Goal: Information Seeking & Learning: Learn about a topic

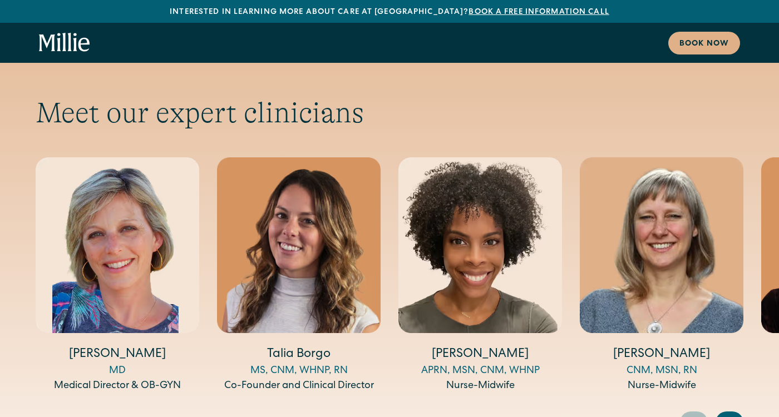
scroll to position [3690, 0]
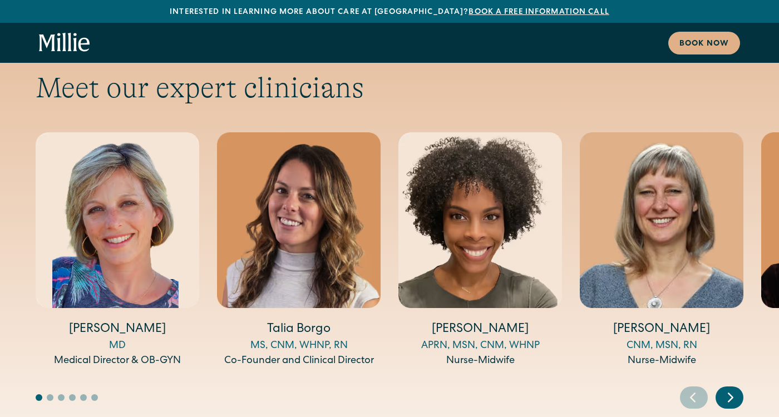
click at [730, 389] on icon "Next slide" at bounding box center [730, 397] width 17 height 17
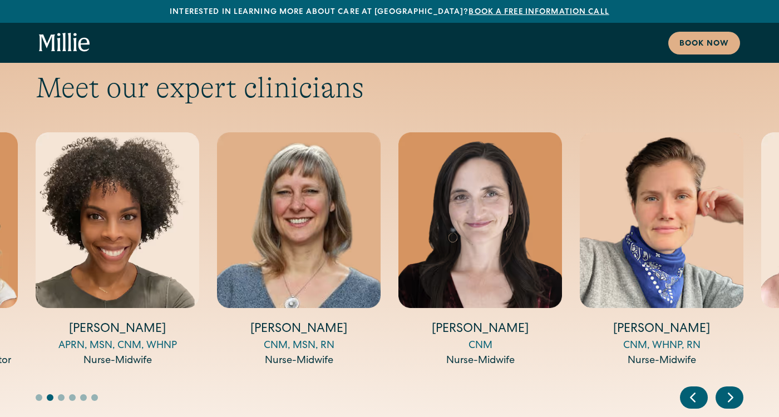
click at [730, 394] on icon "Next slide" at bounding box center [731, 398] width 4 height 8
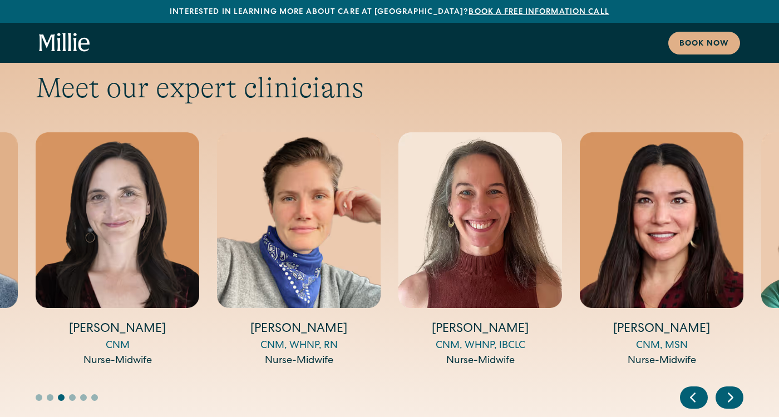
click at [730, 394] on icon "Next slide" at bounding box center [731, 398] width 4 height 8
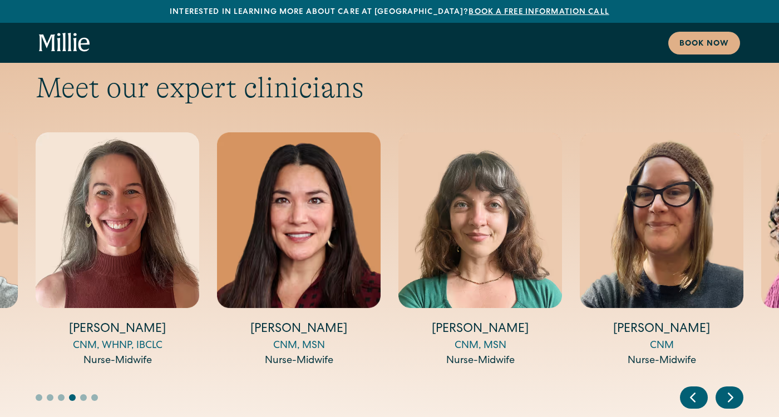
click at [738, 389] on icon "Next slide" at bounding box center [730, 397] width 17 height 17
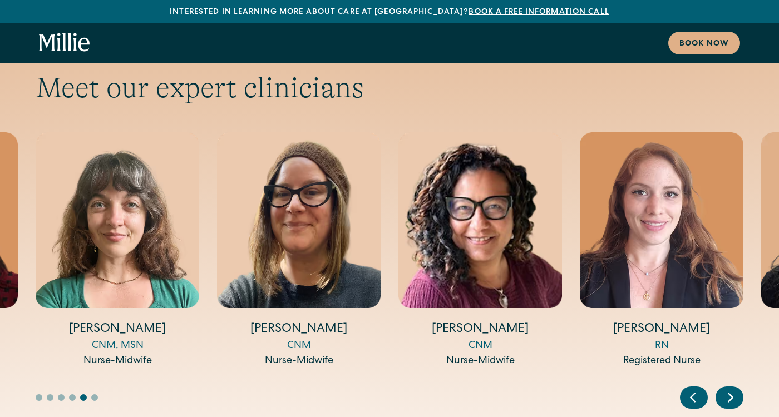
click at [738, 389] on icon "Next slide" at bounding box center [730, 397] width 17 height 17
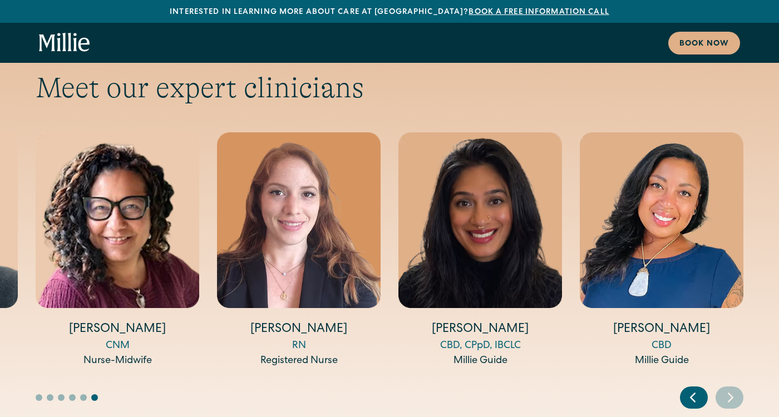
click at [738, 389] on icon "Next slide" at bounding box center [730, 397] width 17 height 17
click at [688, 389] on icon "Previous slide" at bounding box center [693, 397] width 17 height 17
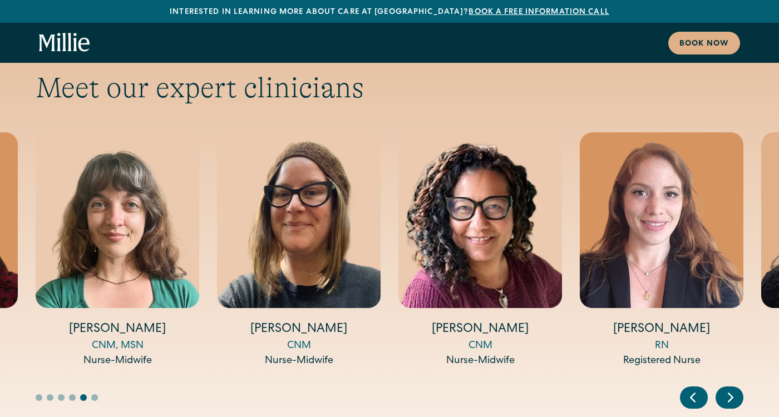
click at [688, 389] on icon "Previous slide" at bounding box center [693, 397] width 17 height 17
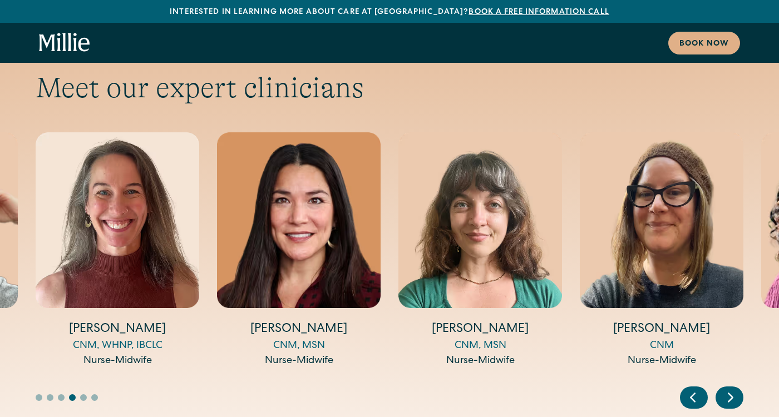
click at [688, 389] on icon "Previous slide" at bounding box center [693, 397] width 17 height 17
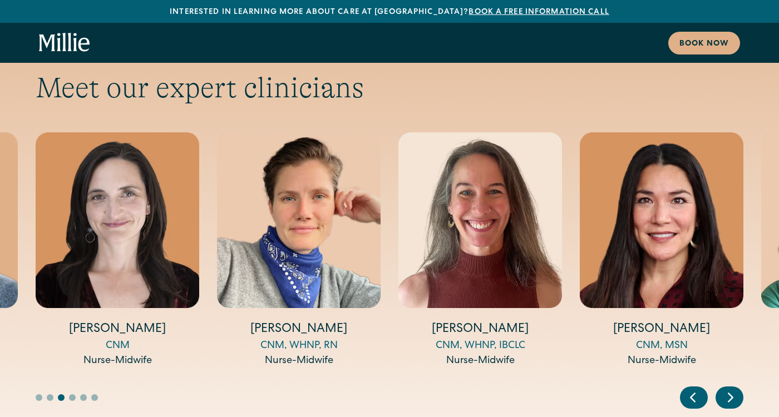
click at [688, 389] on icon "Previous slide" at bounding box center [693, 397] width 17 height 17
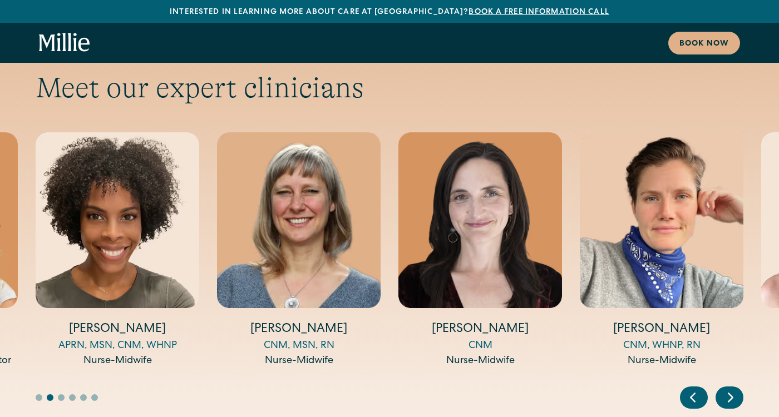
click at [688, 389] on icon "Previous slide" at bounding box center [693, 397] width 17 height 17
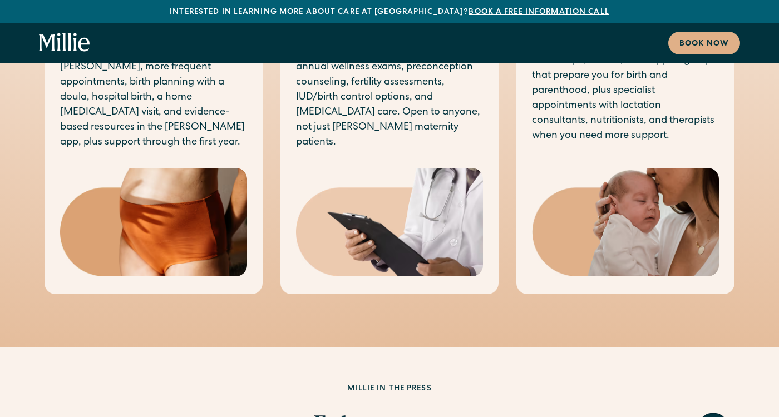
scroll to position [360, 0]
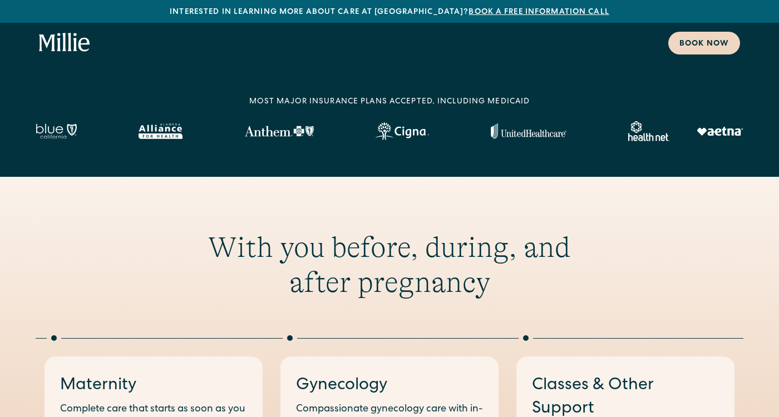
click at [693, 50] on div "Book now" at bounding box center [705, 44] width 50 height 12
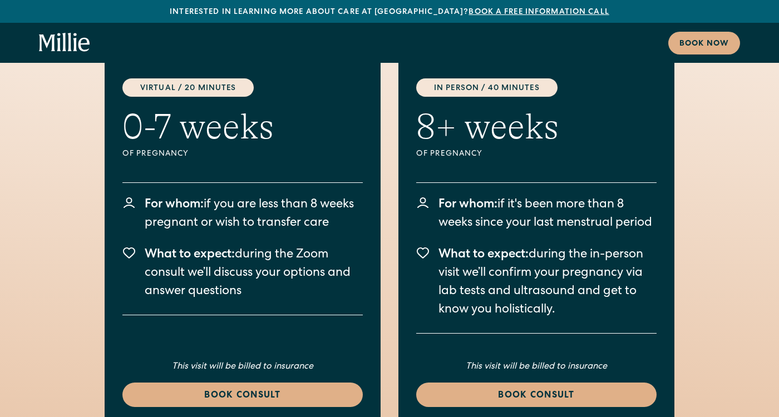
scroll to position [1548, 0]
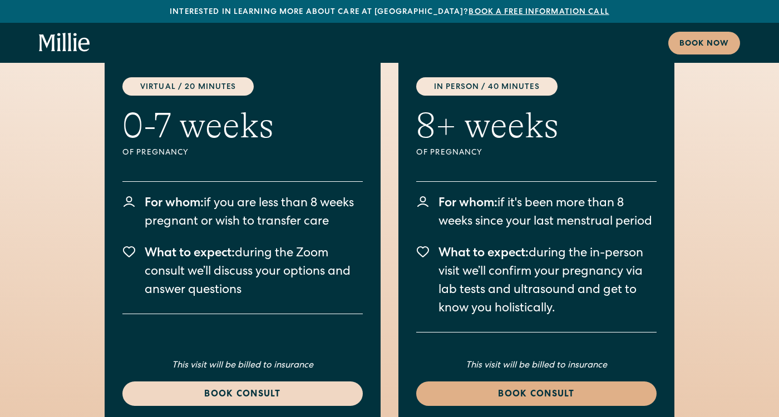
click at [217, 389] on div "Book consult" at bounding box center [243, 395] width 214 height 13
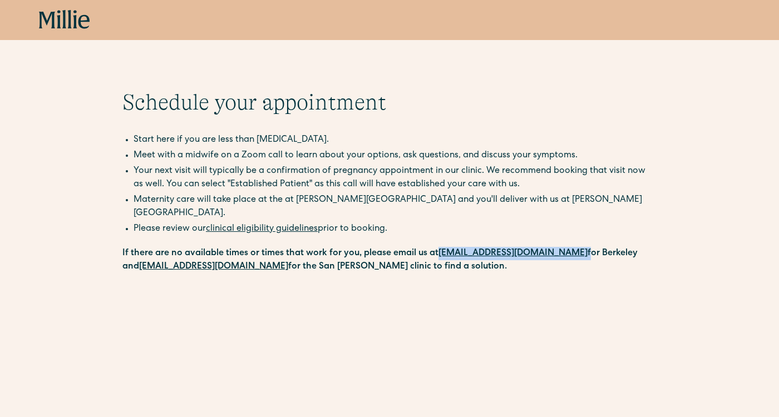
drag, startPoint x: 577, startPoint y: 240, endPoint x: 438, endPoint y: 245, distance: 139.2
click at [438, 247] on p "If there are no available times or times that work for you, please email us at …" at bounding box center [389, 260] width 534 height 27
copy p "[EMAIL_ADDRESS][DOMAIN_NAME]"
click at [67, 23] on icon at bounding box center [64, 20] width 51 height 20
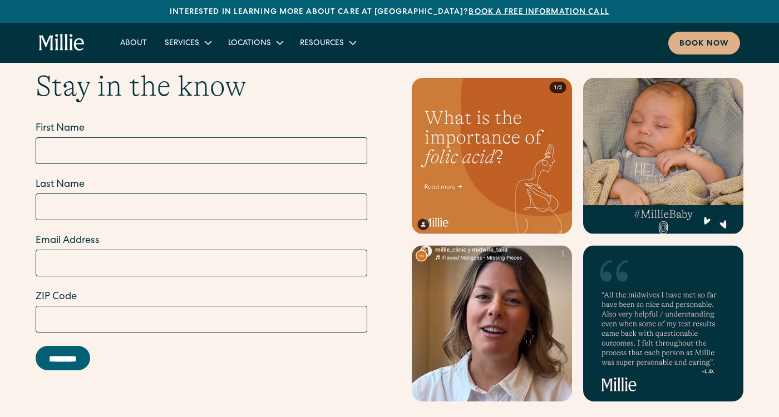
scroll to position [3989, 0]
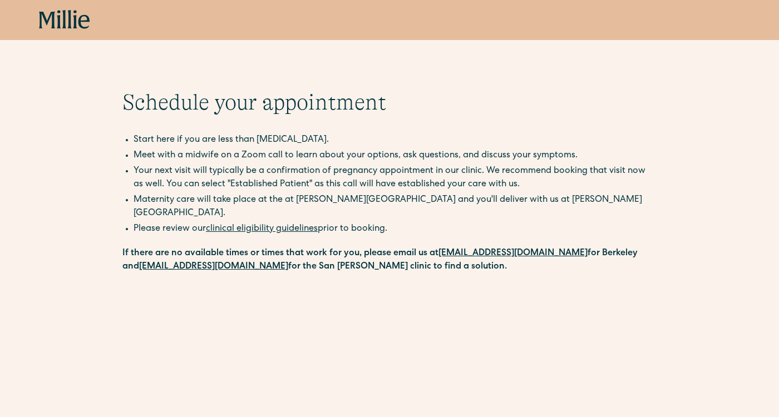
click at [45, 23] on icon at bounding box center [64, 20] width 51 height 20
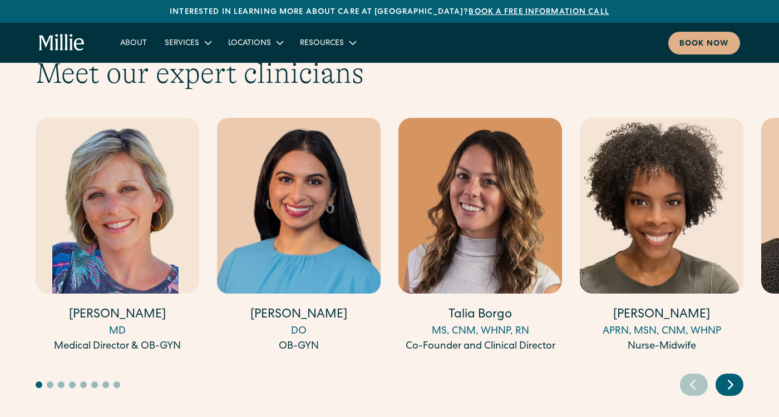
scroll to position [3069, 0]
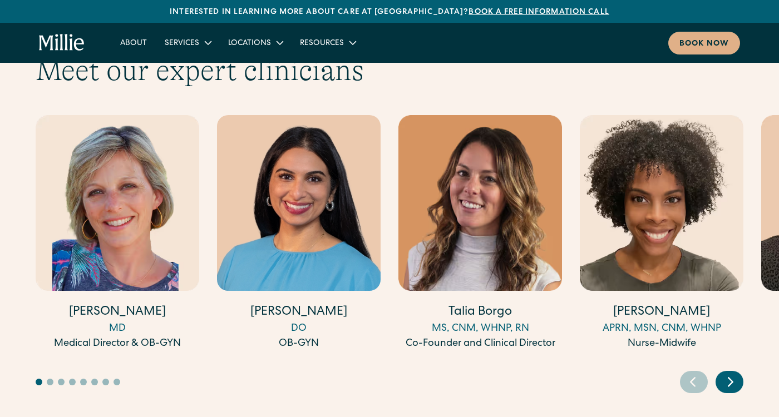
click at [726, 373] on icon "Next slide" at bounding box center [730, 381] width 17 height 17
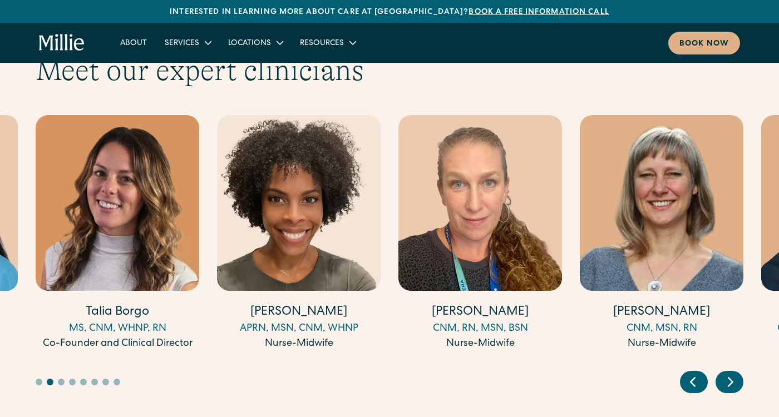
click at [726, 373] on icon "Next slide" at bounding box center [730, 381] width 17 height 17
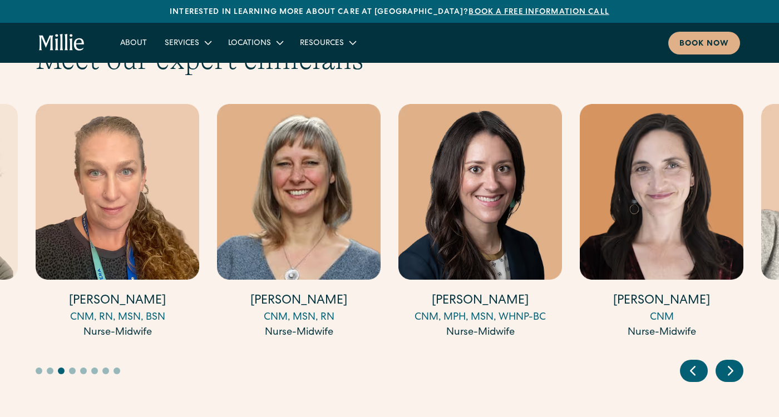
scroll to position [3079, 0]
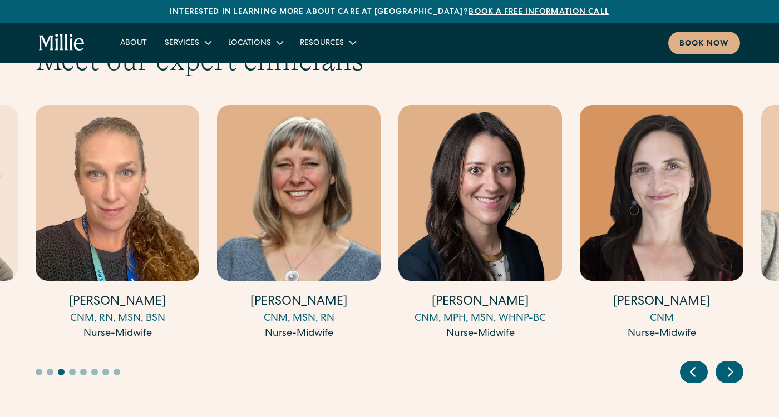
click at [260, 209] on img "6 / 17" at bounding box center [299, 193] width 164 height 176
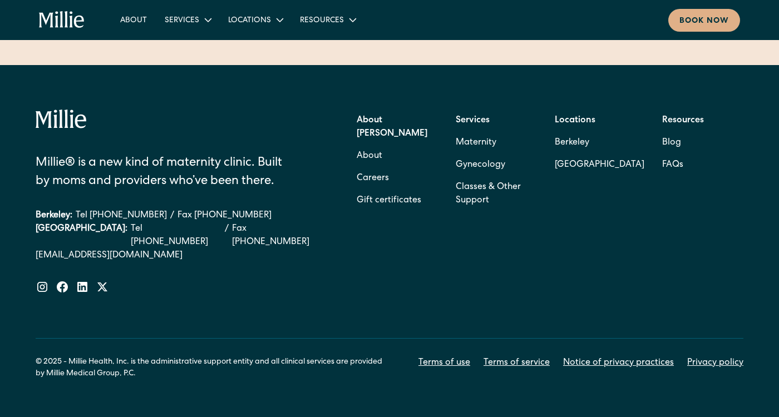
scroll to position [598, 0]
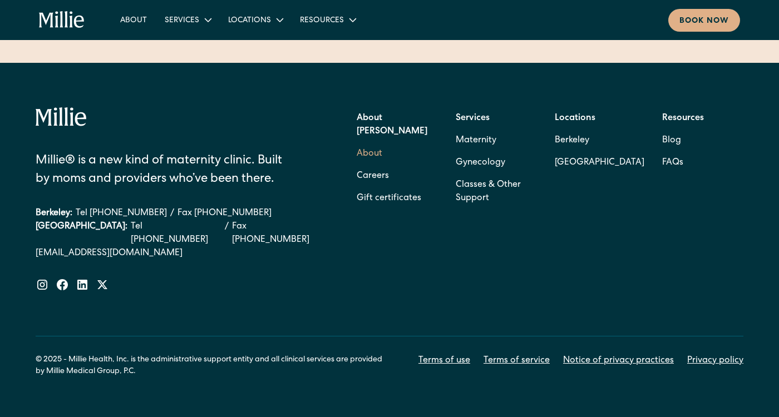
click at [366, 143] on link "About" at bounding box center [370, 154] width 26 height 22
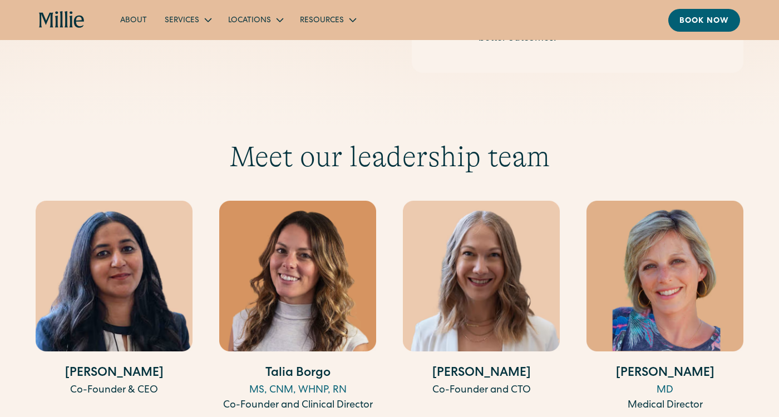
scroll to position [1543, 0]
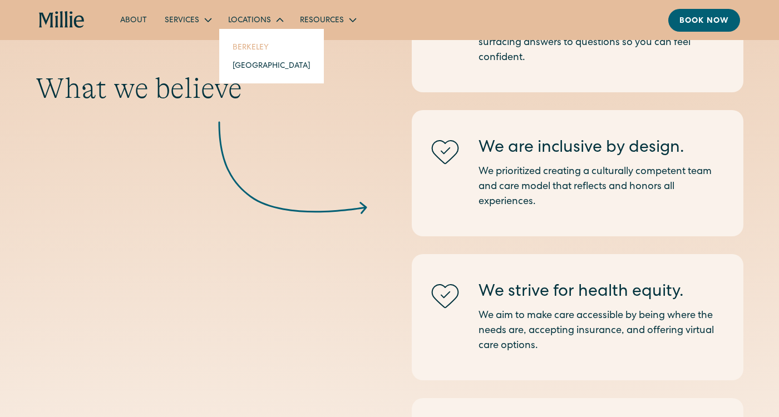
click at [247, 45] on link "Berkeley" at bounding box center [272, 47] width 96 height 18
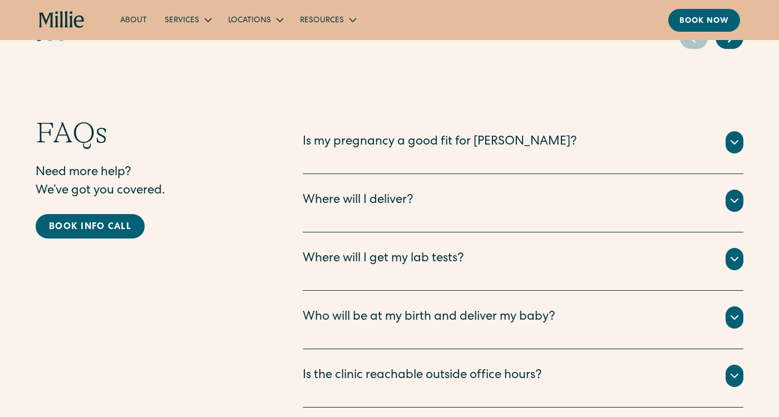
scroll to position [2883, 0]
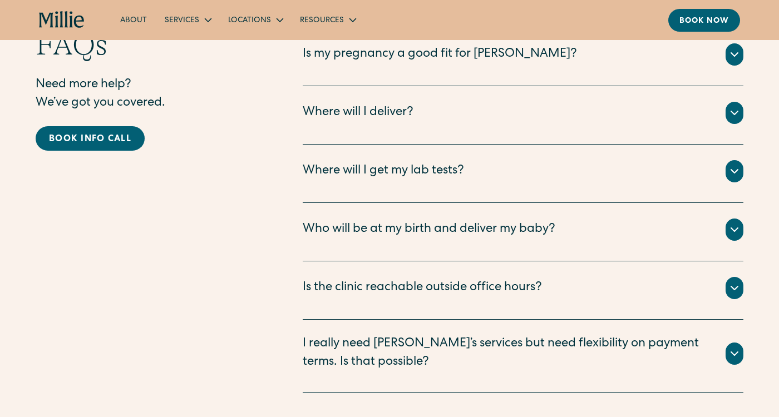
click at [360, 279] on div "Is the clinic reachable outside office hours?" at bounding box center [422, 288] width 239 height 18
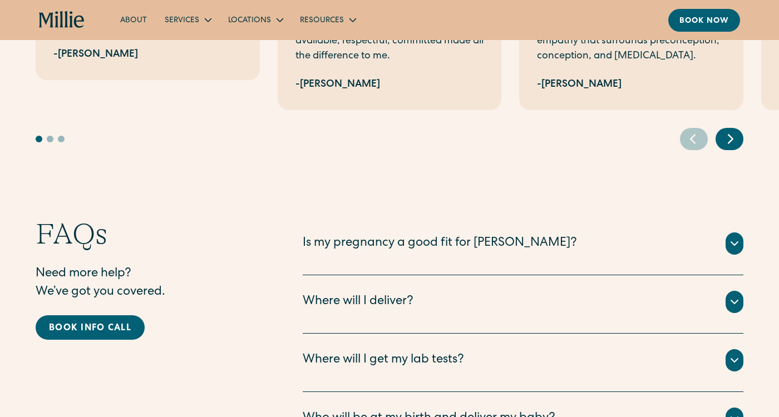
scroll to position [2680, 0]
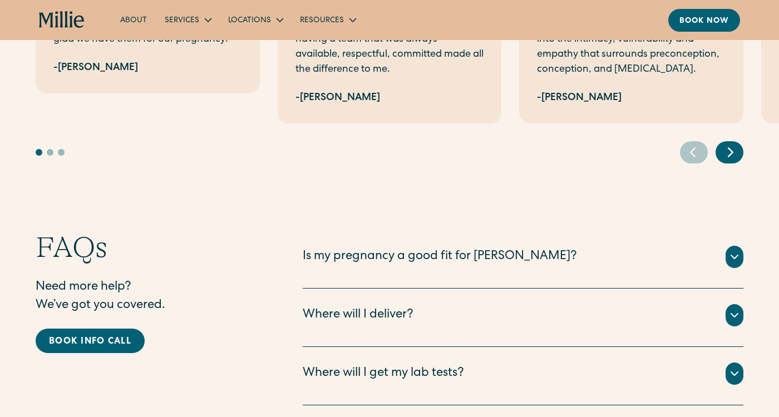
click at [326, 365] on div "Where will I get my lab tests?" at bounding box center [383, 374] width 161 height 18
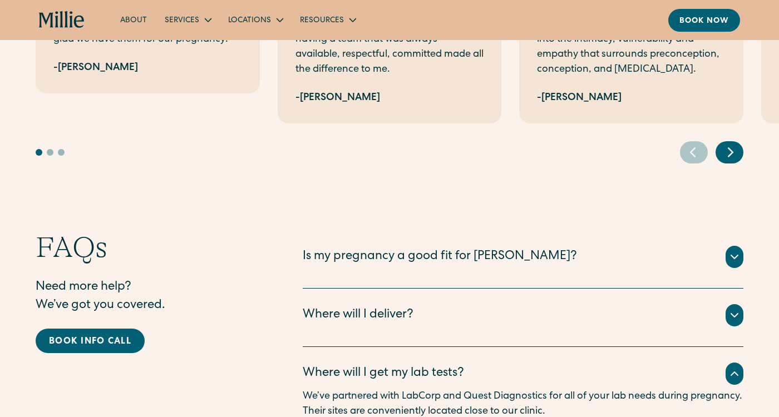
click at [336, 262] on div "Is my pregnancy a good fit for [PERSON_NAME]?" at bounding box center [440, 257] width 274 height 18
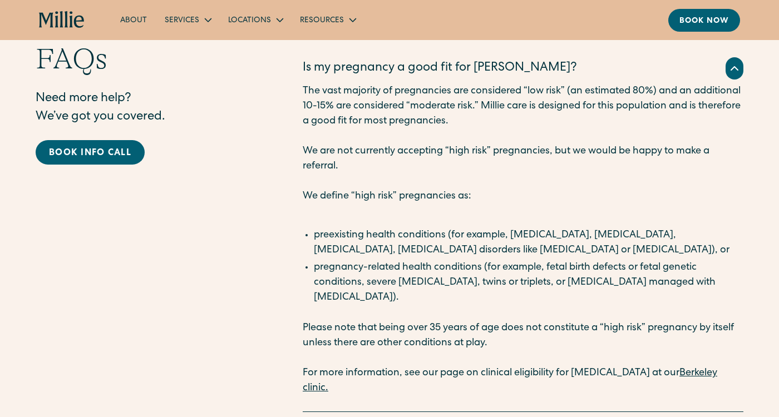
scroll to position [2654, 0]
